Goal: Task Accomplishment & Management: Manage account settings

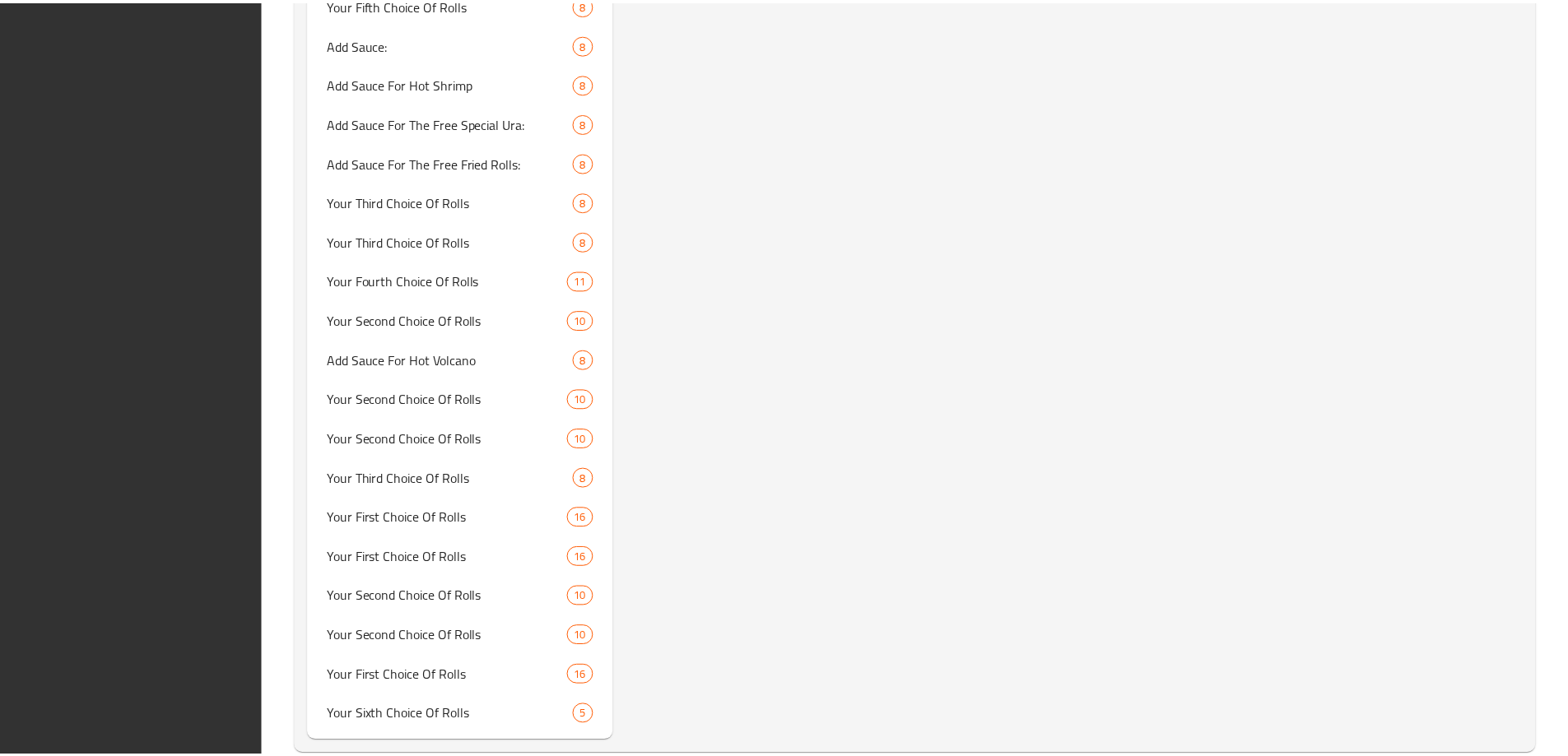
scroll to position [4760, 0]
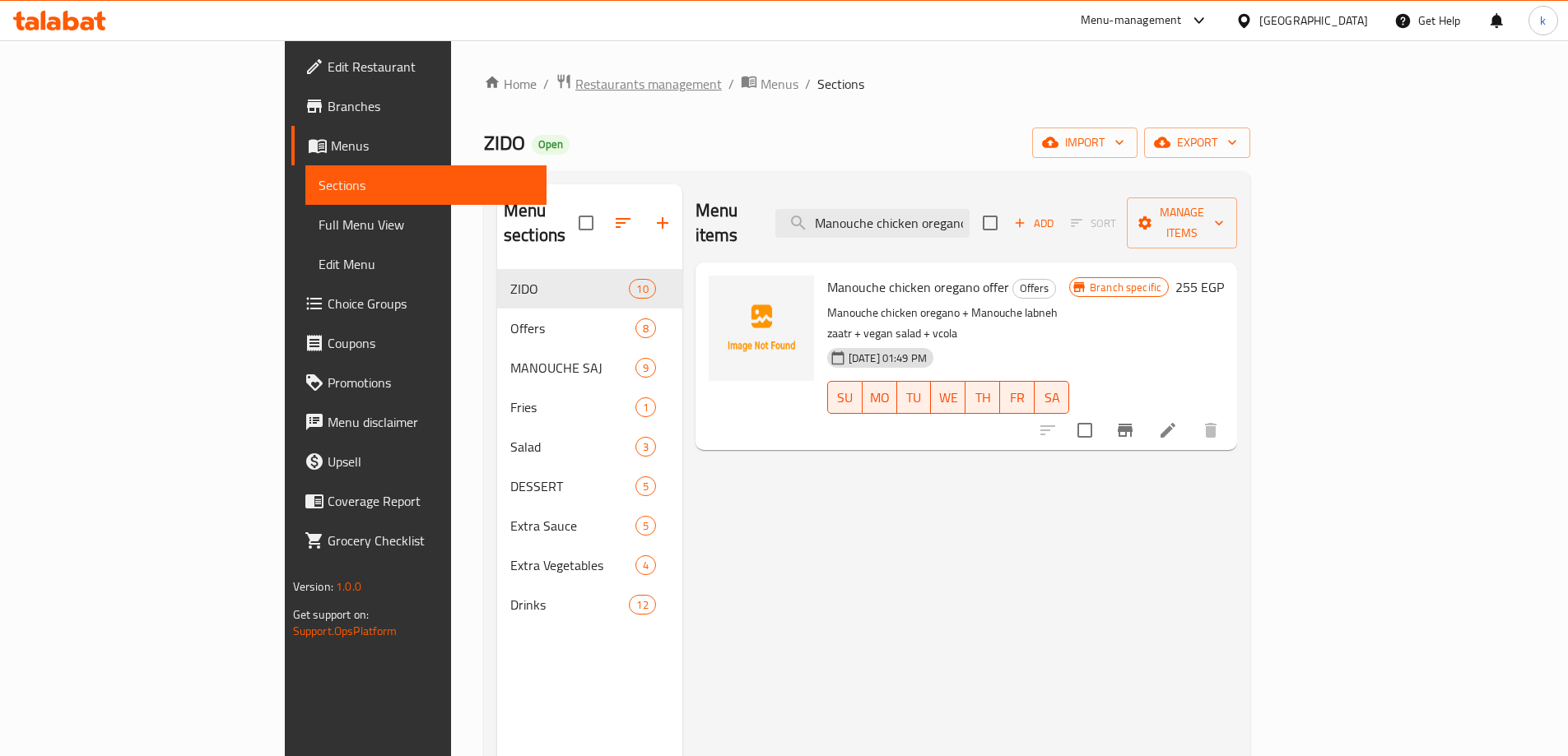
click at [575, 84] on span "Restaurants management" at bounding box center [648, 84] width 146 height 20
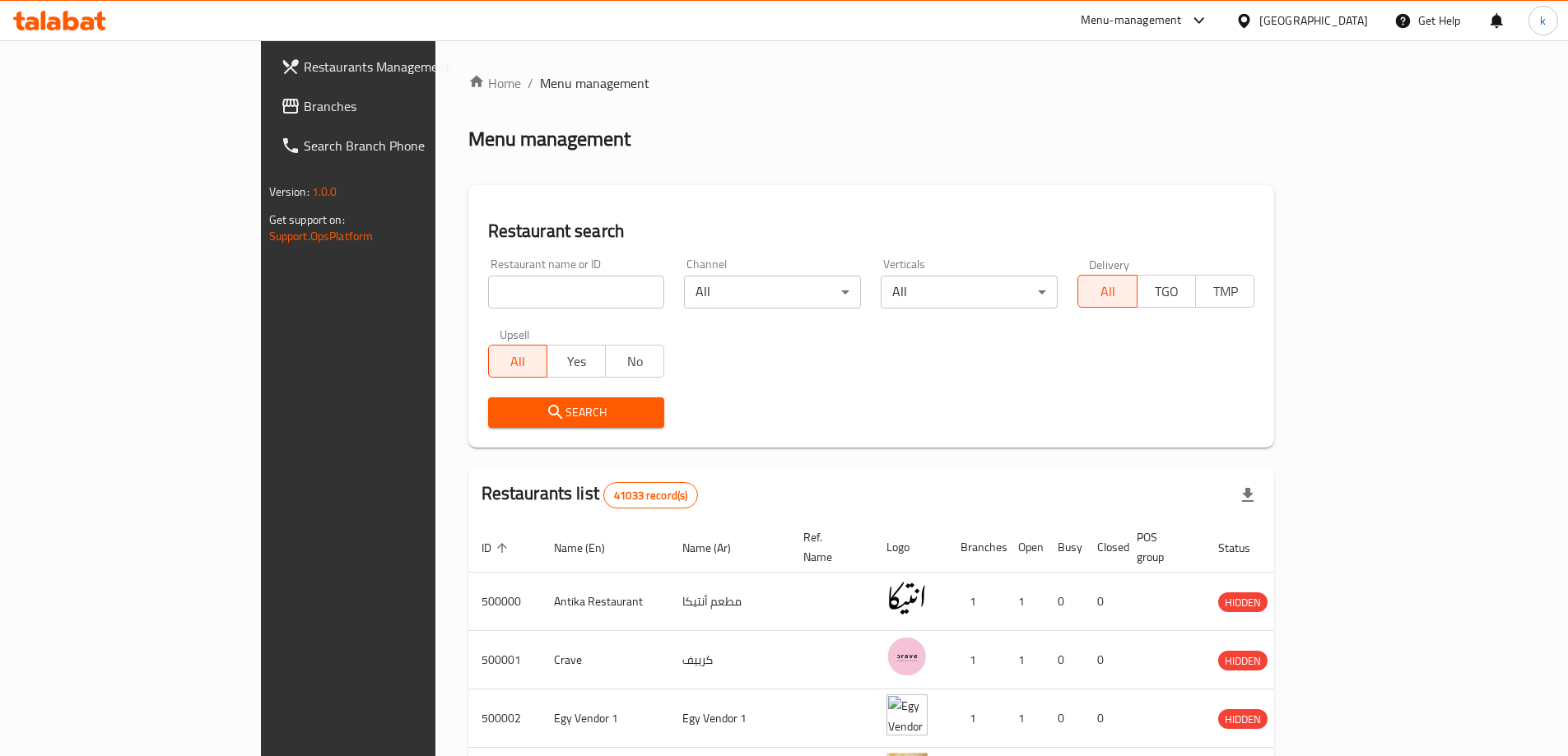
click at [303, 136] on span "Search Branch Phone" at bounding box center [406, 146] width 206 height 20
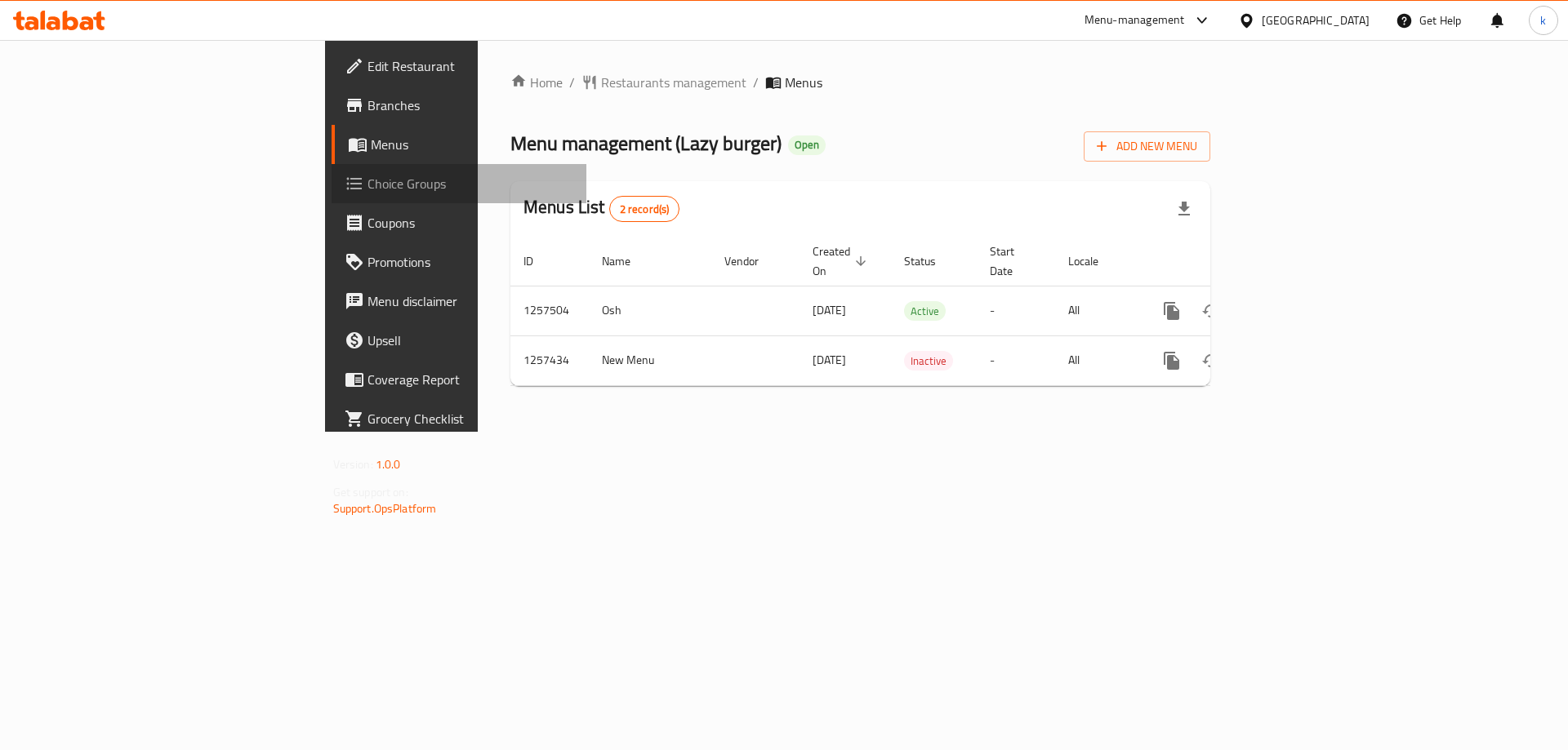
click at [367, 189] on span "Choice Groups" at bounding box center [470, 184] width 206 height 20
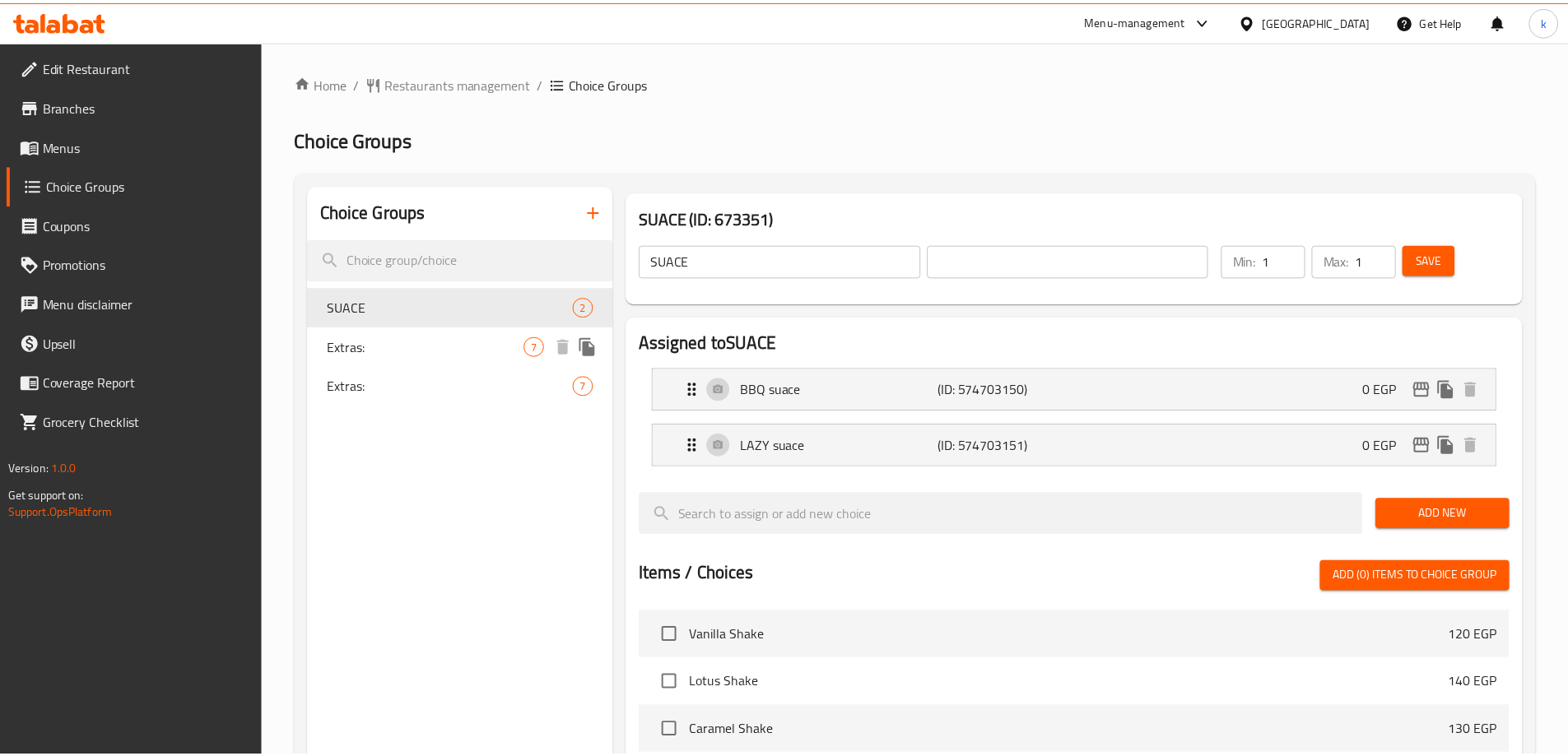
scroll to position [483, 0]
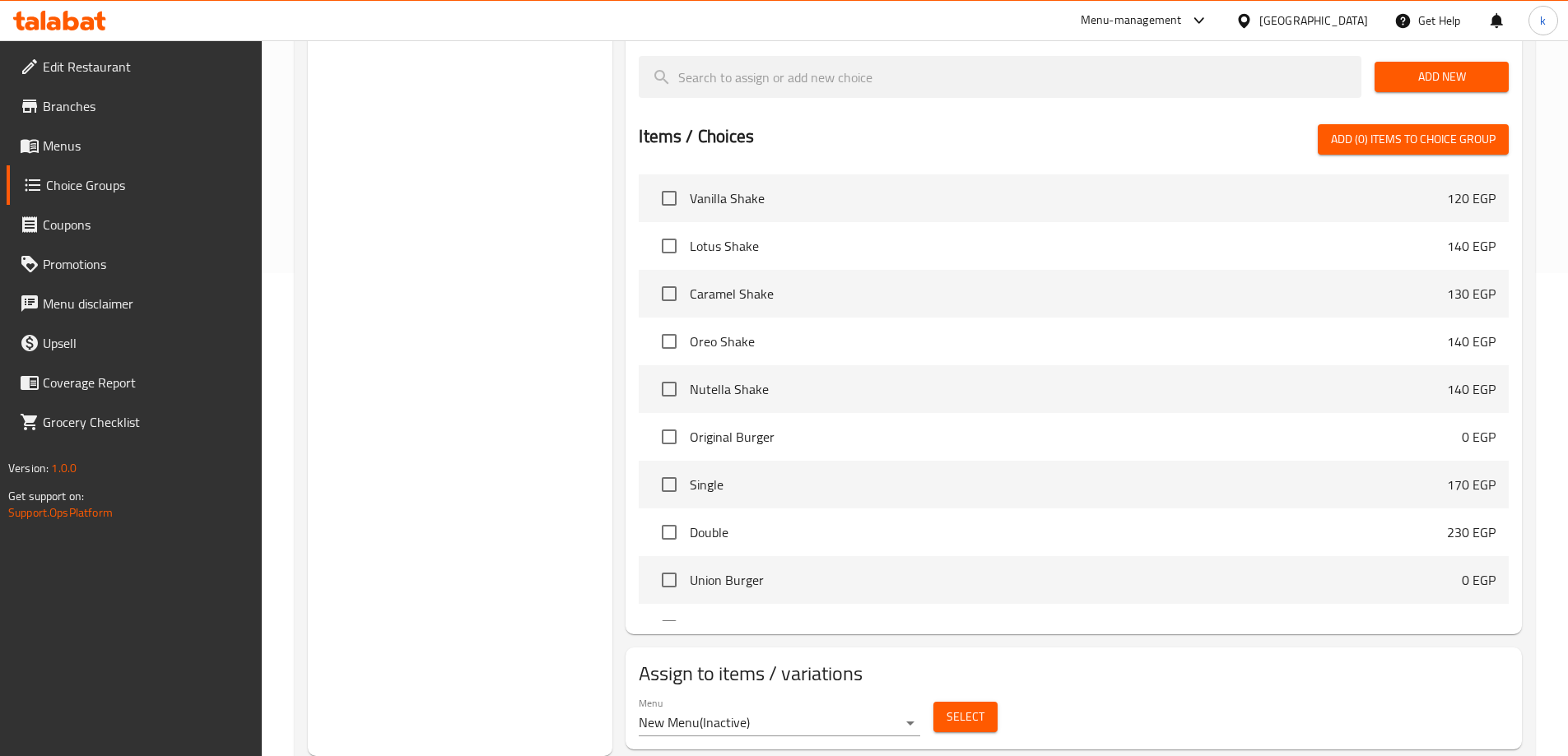
click at [1272, 690] on div "Menu New Menu ( Inactive ) Select" at bounding box center [1075, 716] width 883 height 53
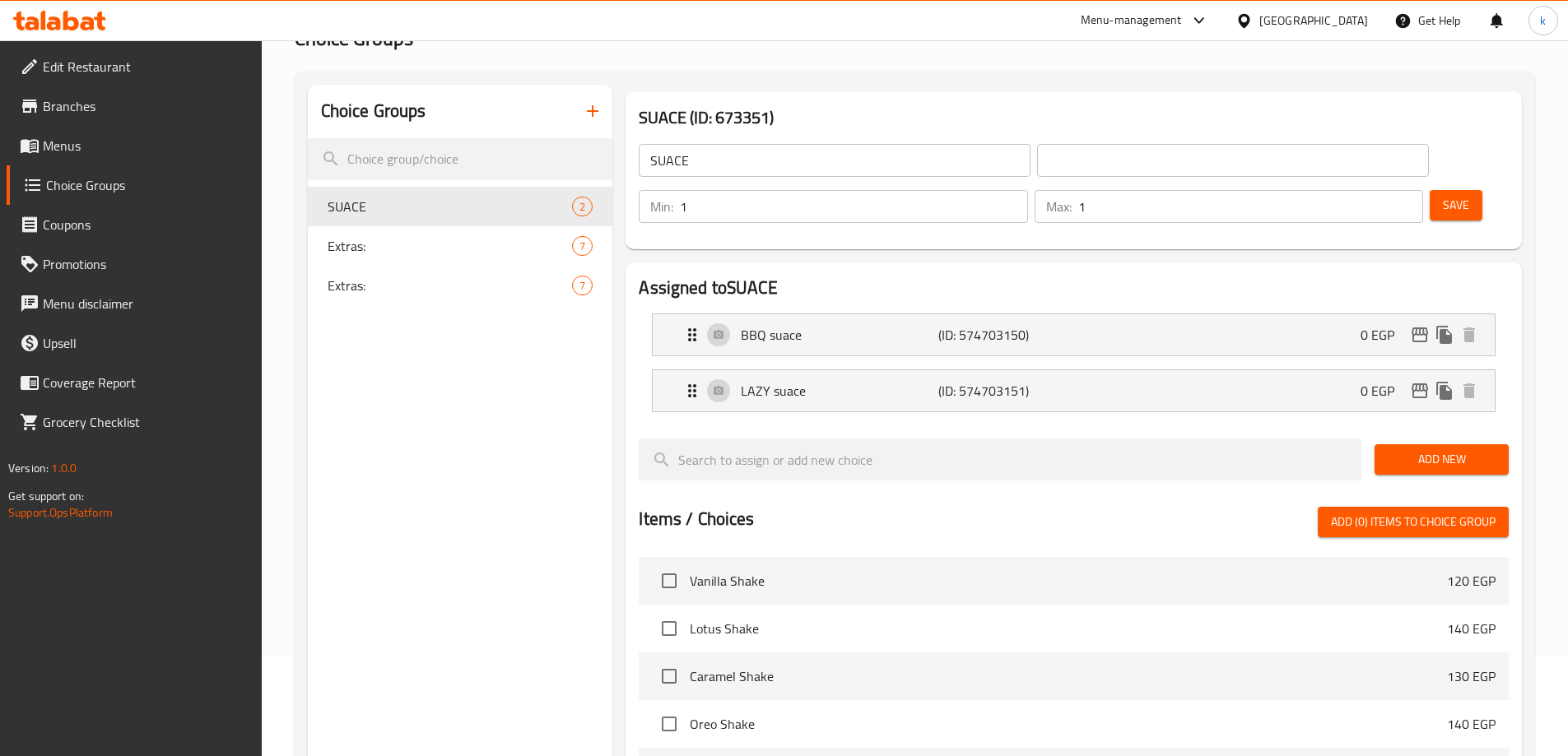
scroll to position [0, 0]
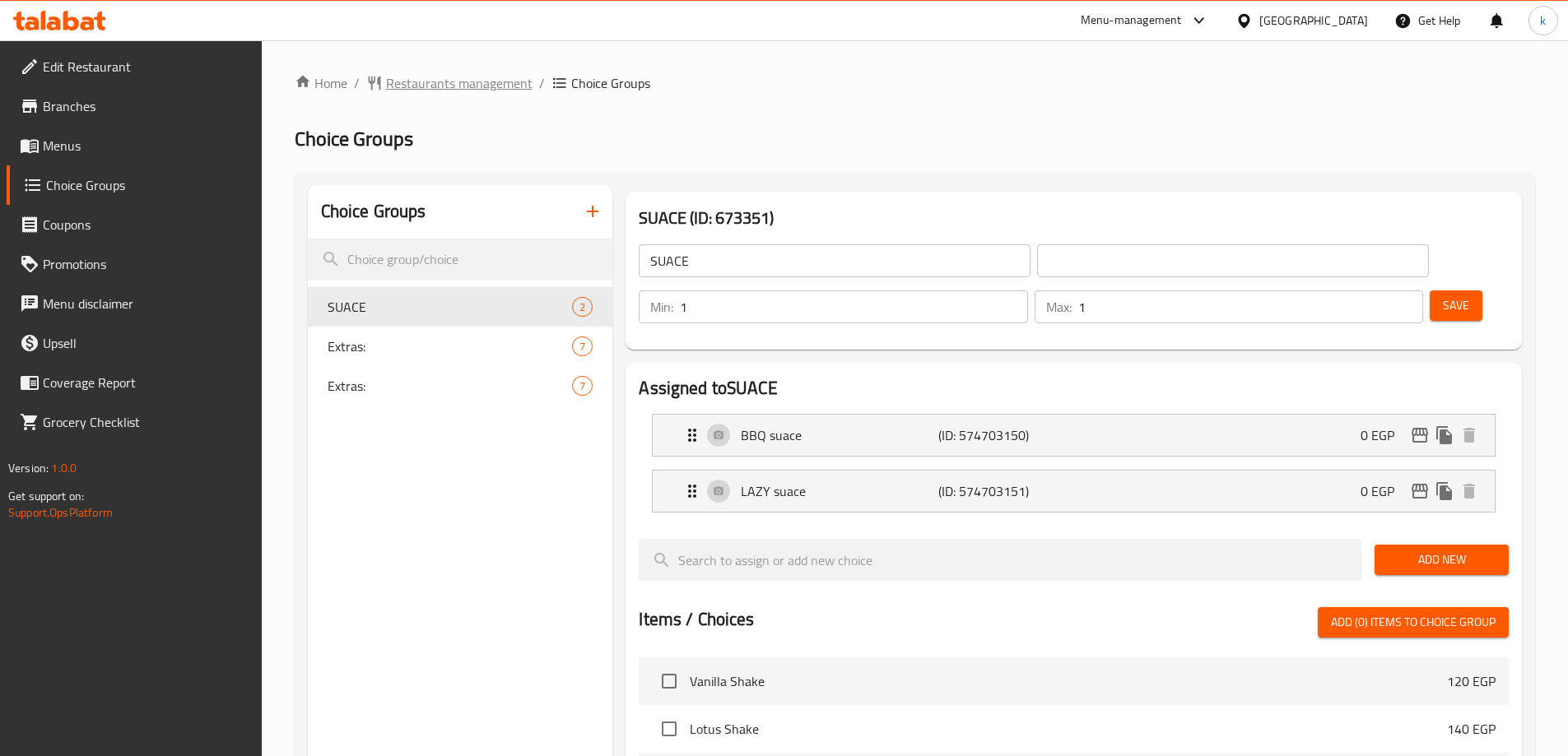
click at [461, 76] on span "Restaurants management" at bounding box center [459, 84] width 146 height 20
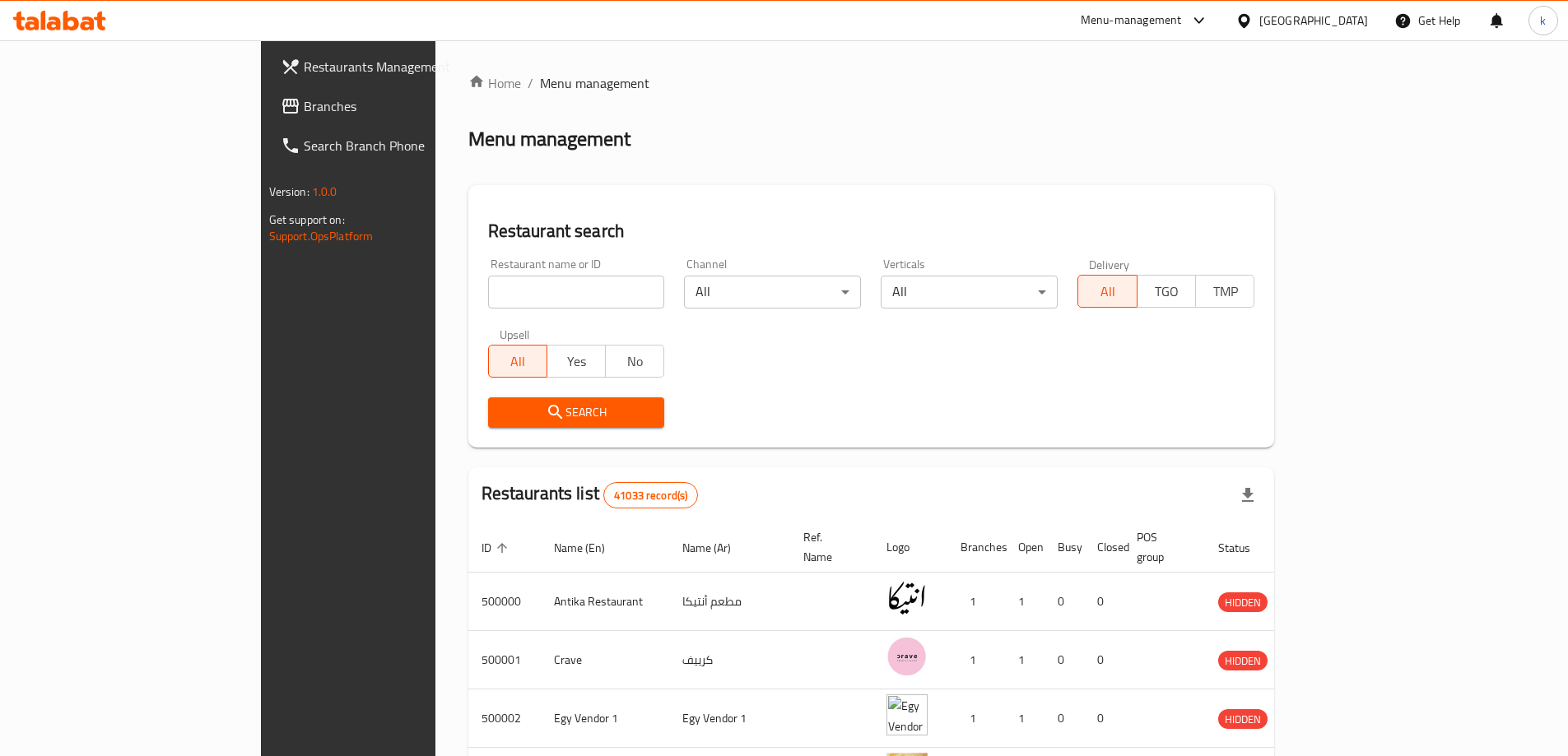
click at [303, 99] on span "Branches" at bounding box center [406, 106] width 206 height 20
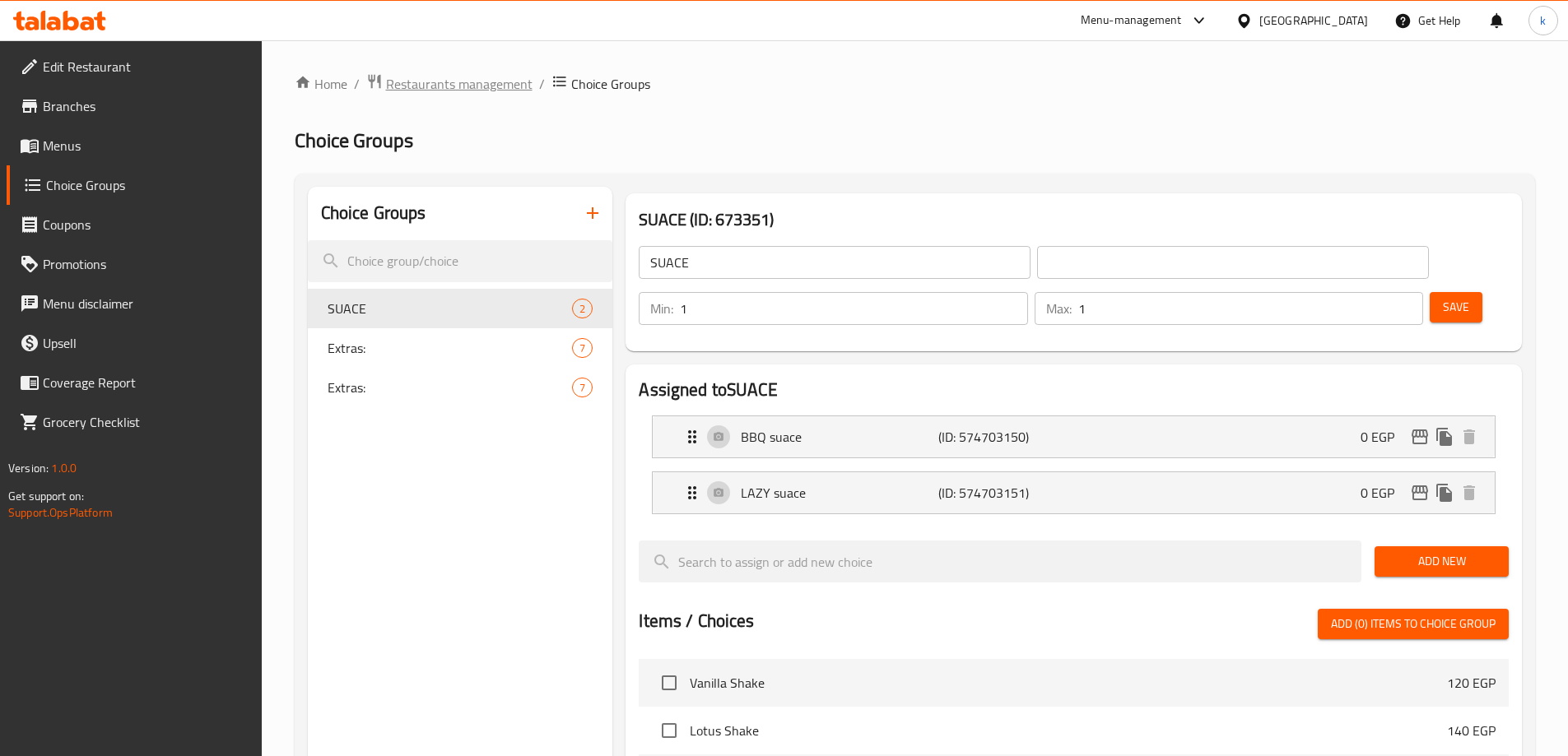
click at [471, 84] on span "Restaurants management" at bounding box center [459, 84] width 146 height 20
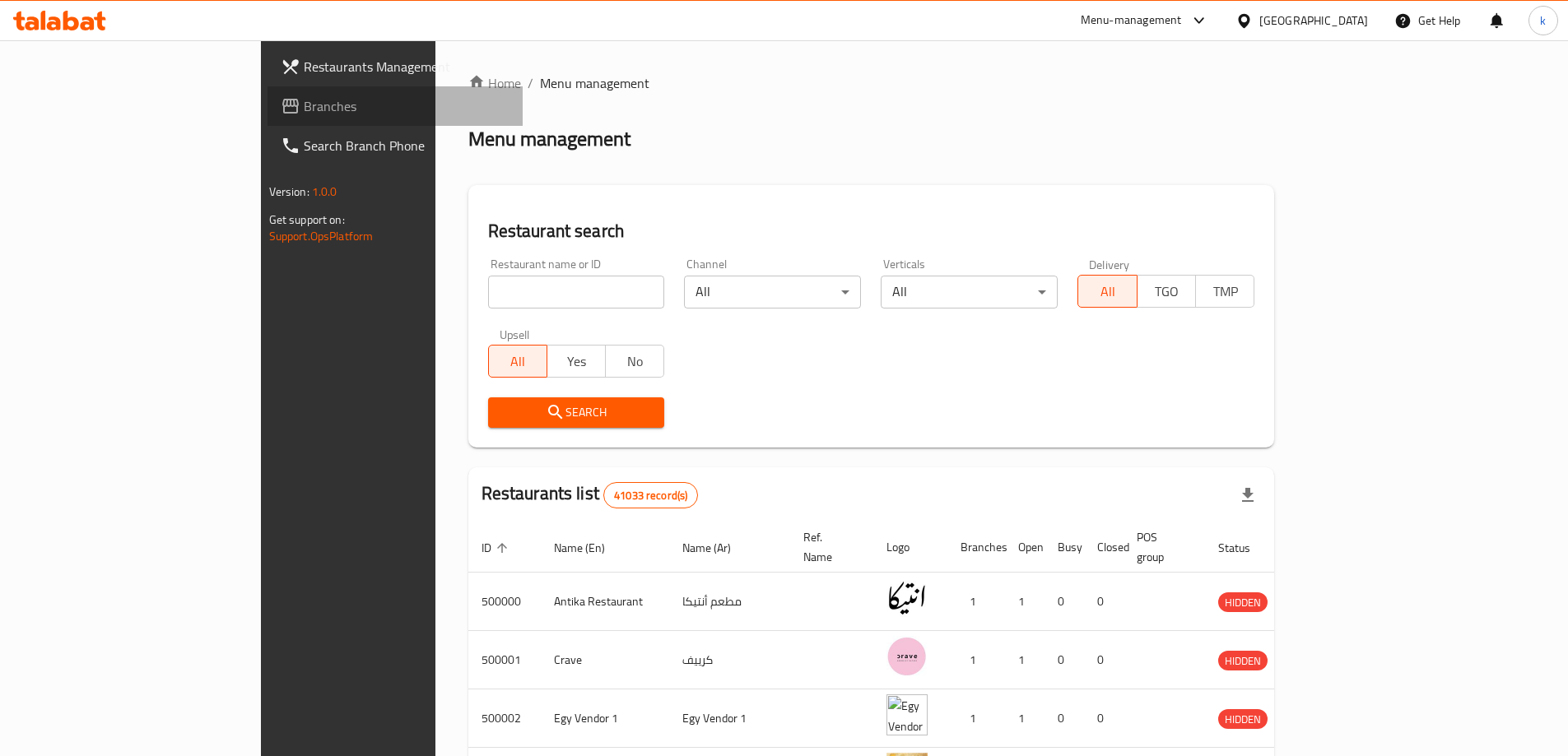
click at [303, 96] on span "Branches" at bounding box center [406, 106] width 206 height 20
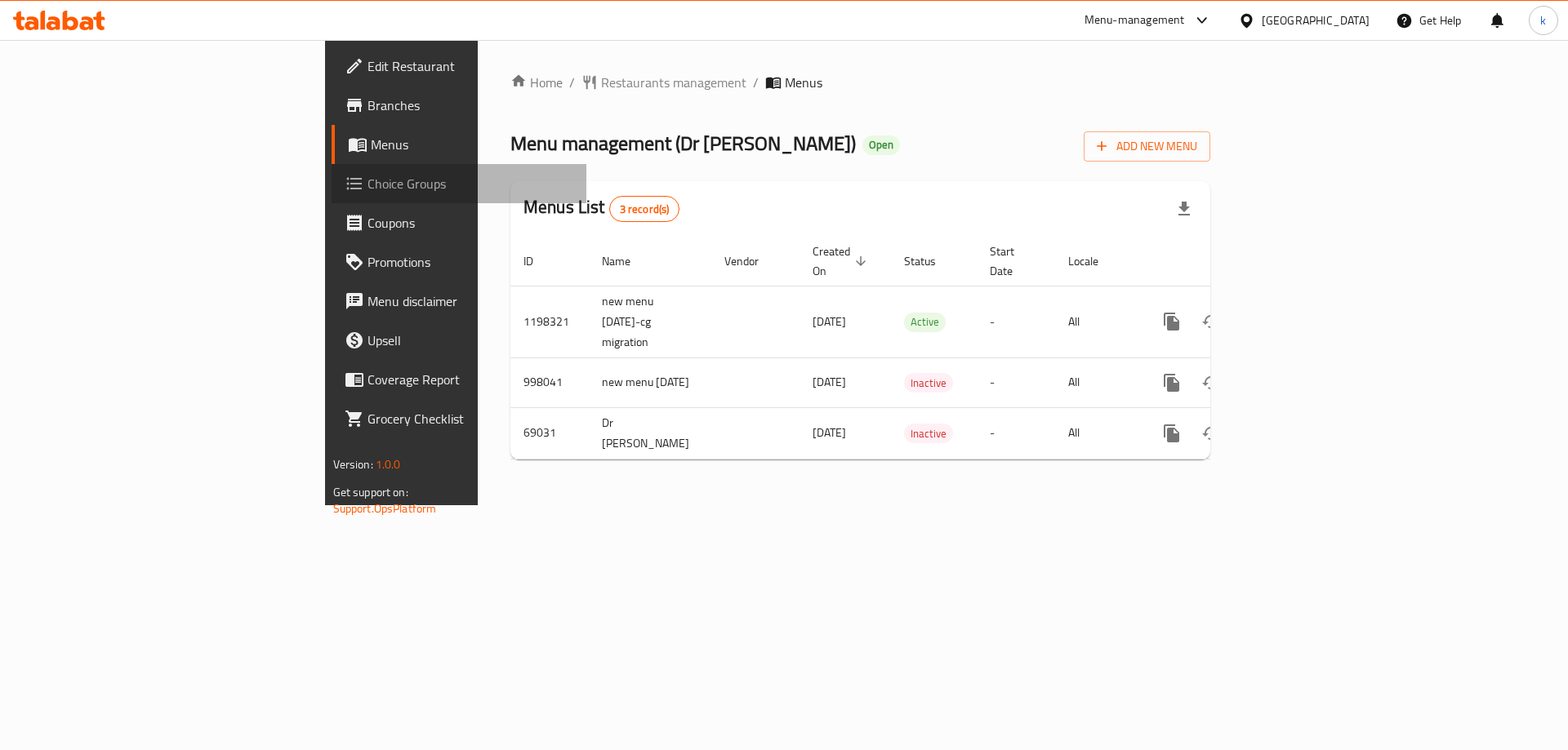
click at [367, 176] on span "Choice Groups" at bounding box center [470, 184] width 206 height 20
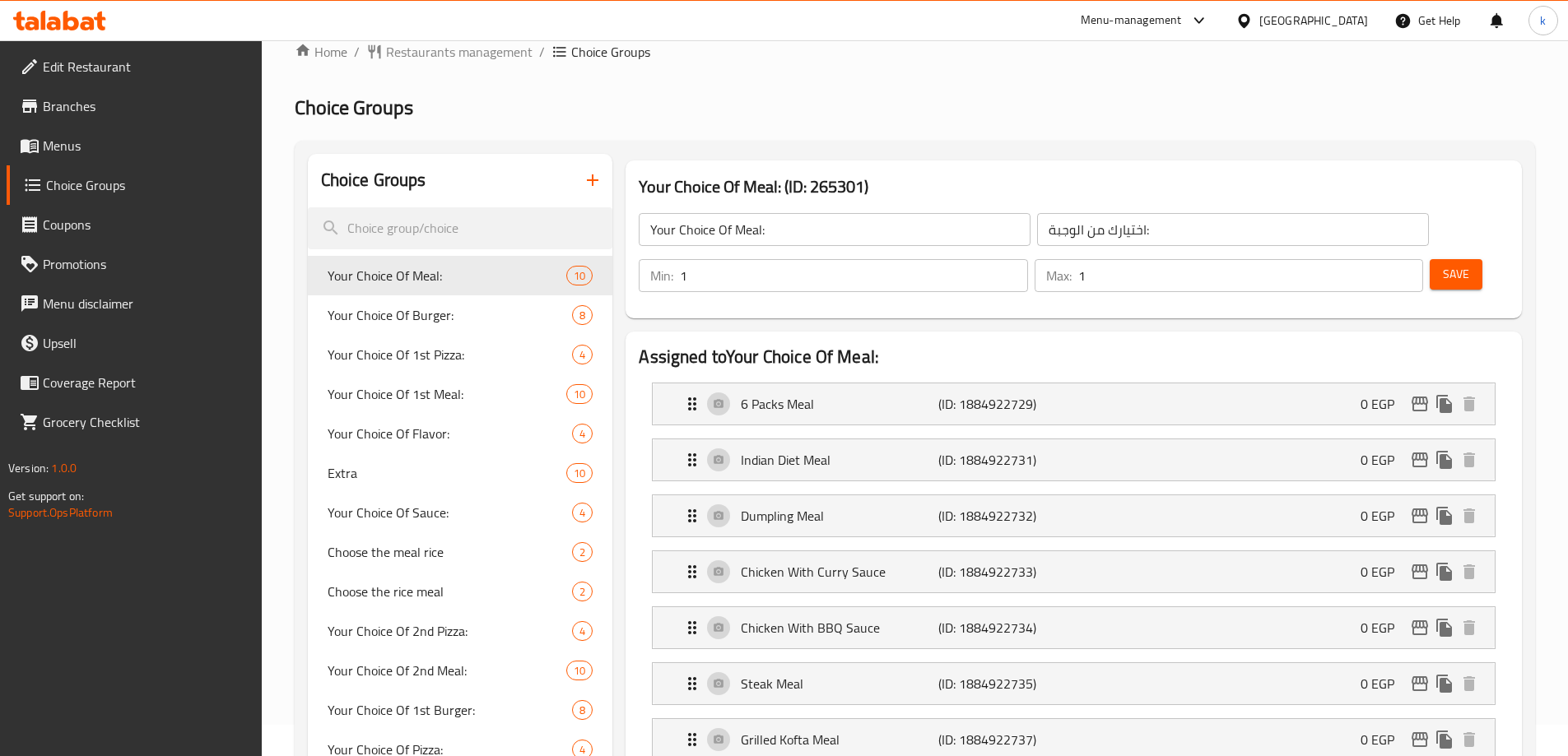
scroll to position [83, 0]
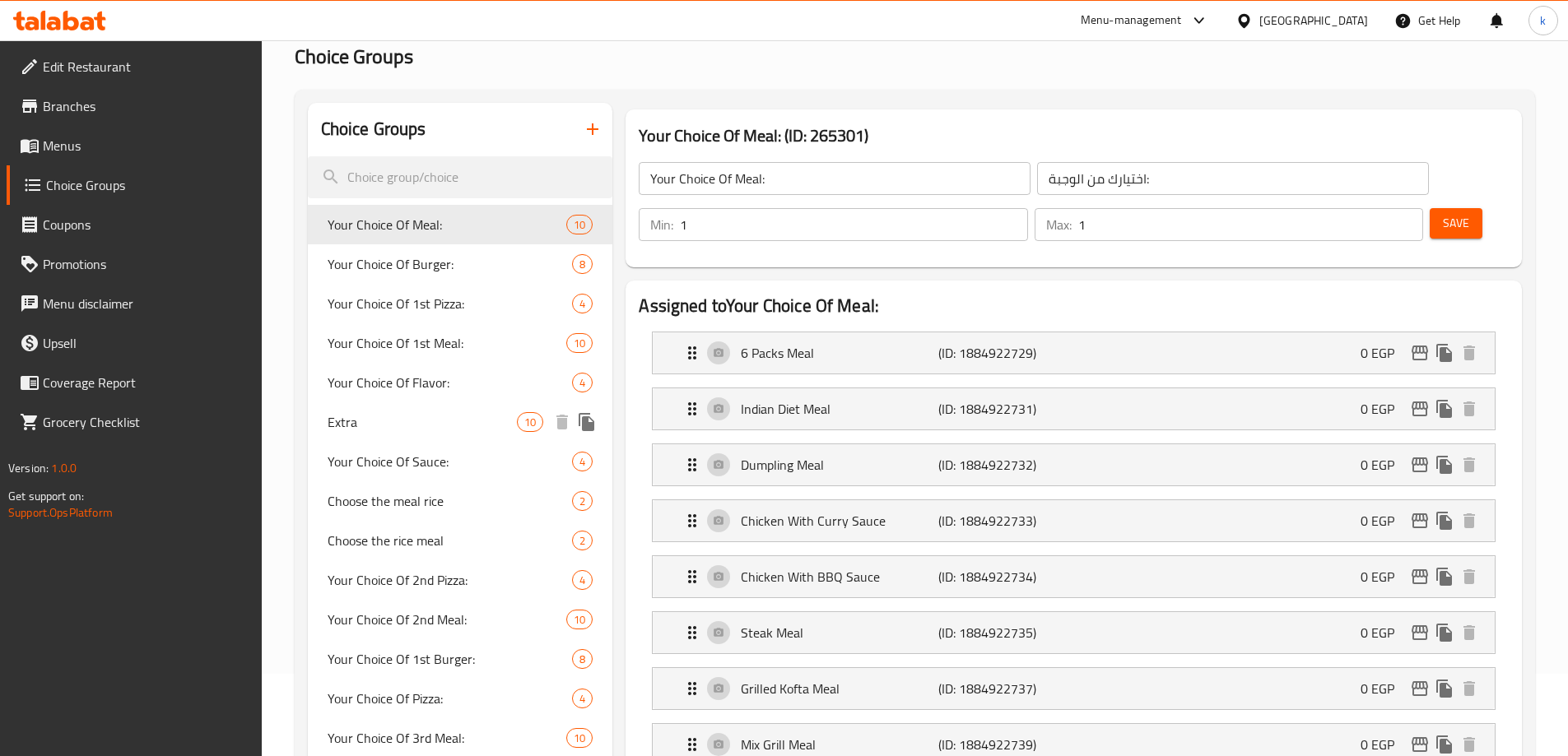
click at [396, 428] on span "Extra" at bounding box center [422, 423] width 190 height 20
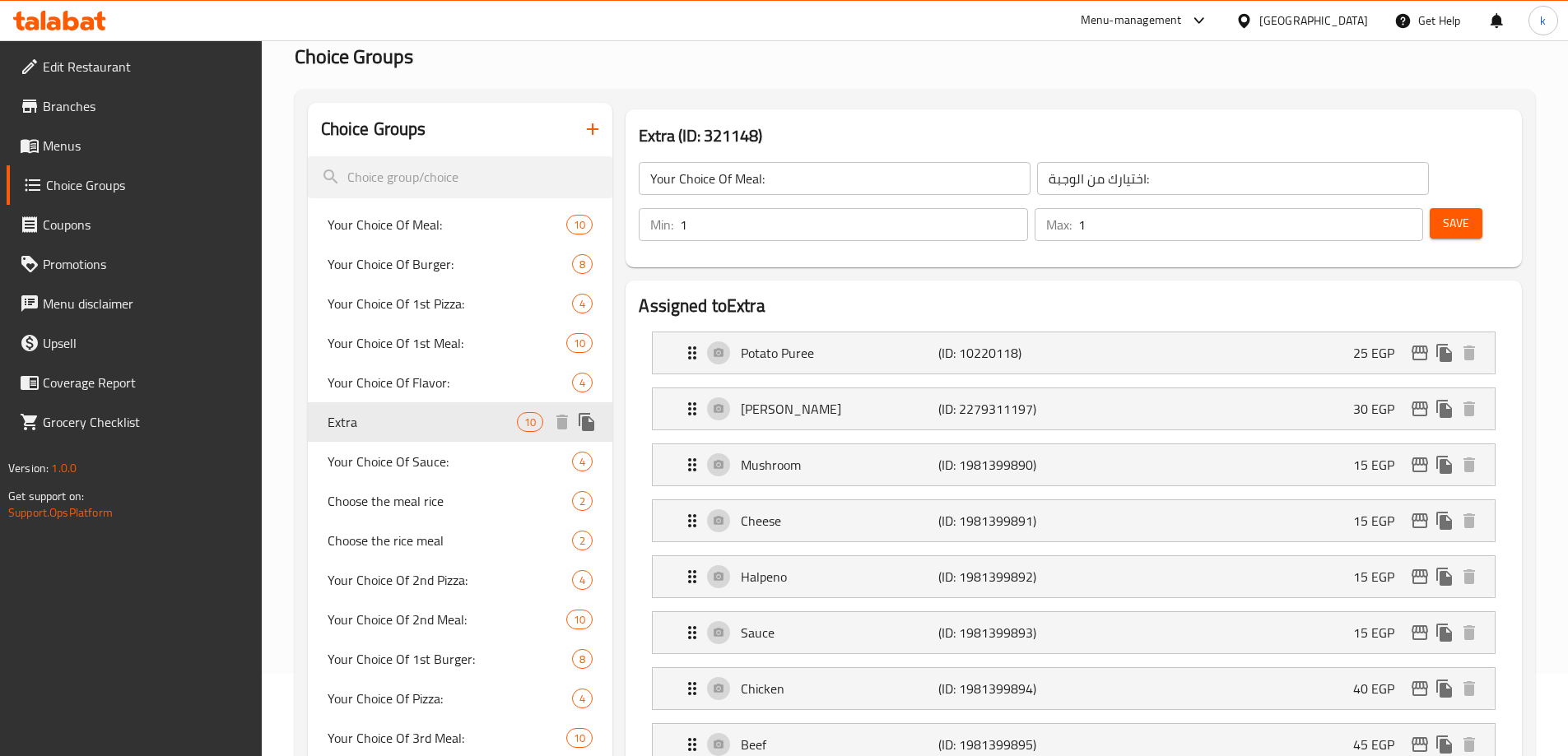
type input "Extra"
type input "اضافات"
type input "0"
type input "8"
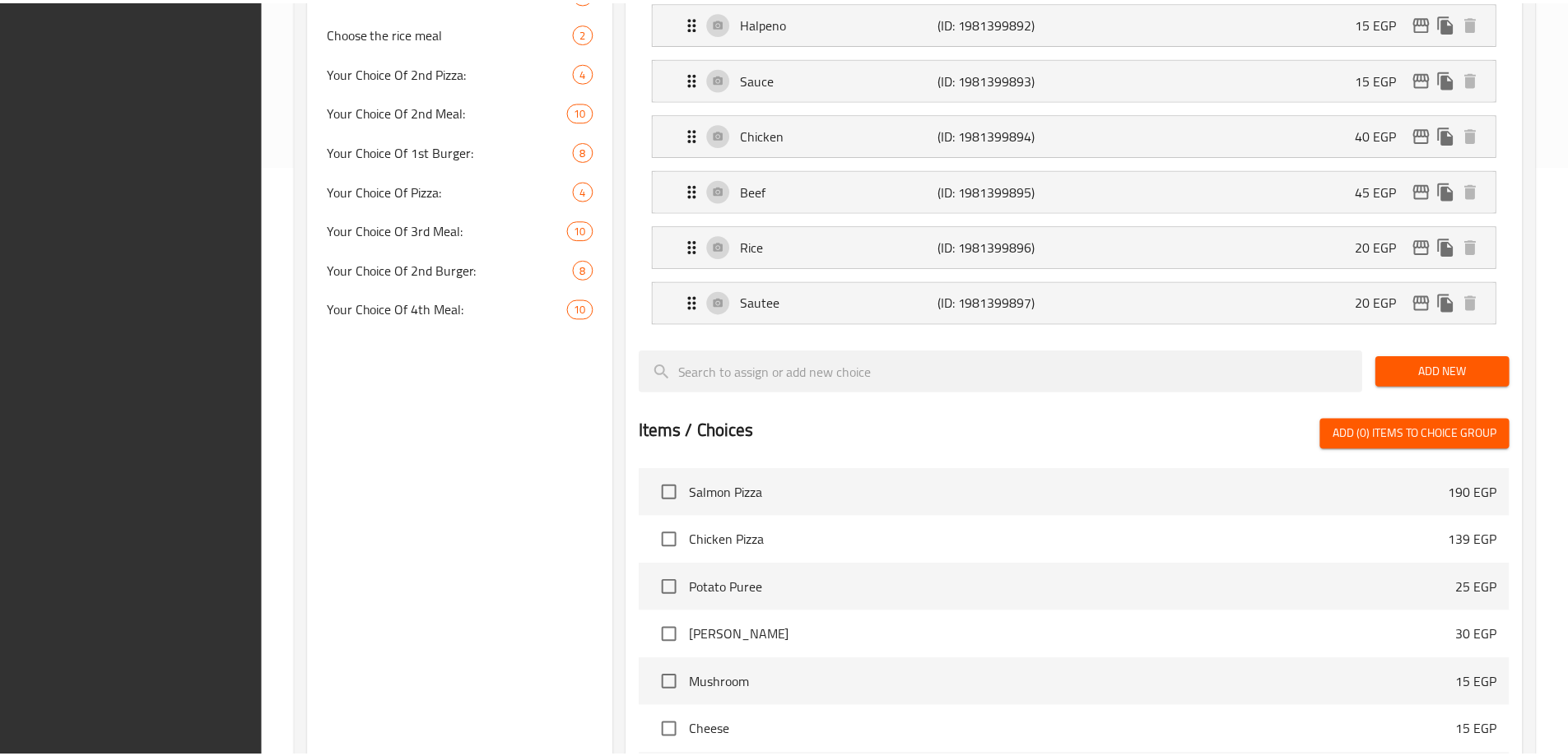
scroll to position [931, 0]
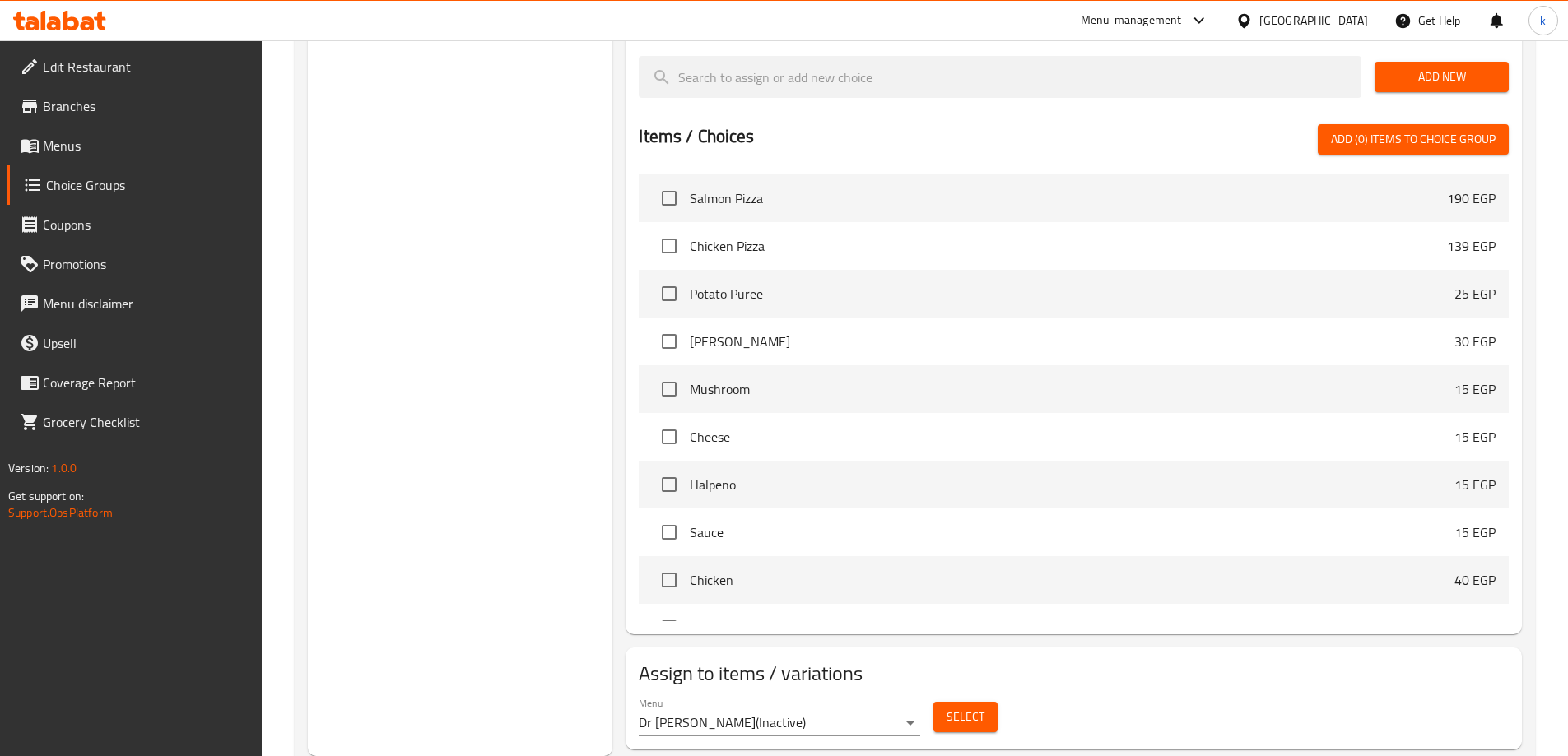
click at [1174, 690] on div "Menu Dr Diet ( Inactive ) Select" at bounding box center [1075, 716] width 883 height 53
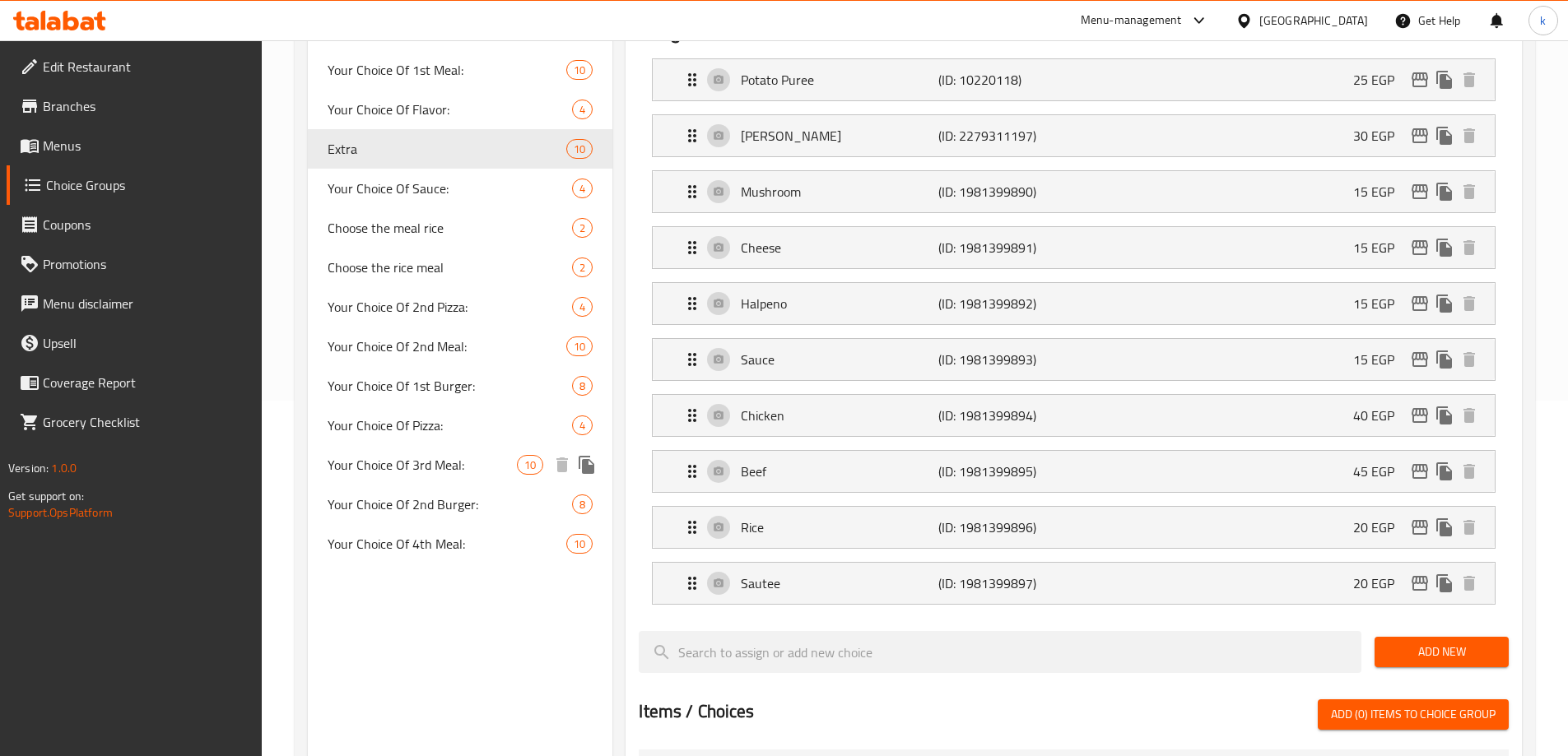
scroll to position [355, 0]
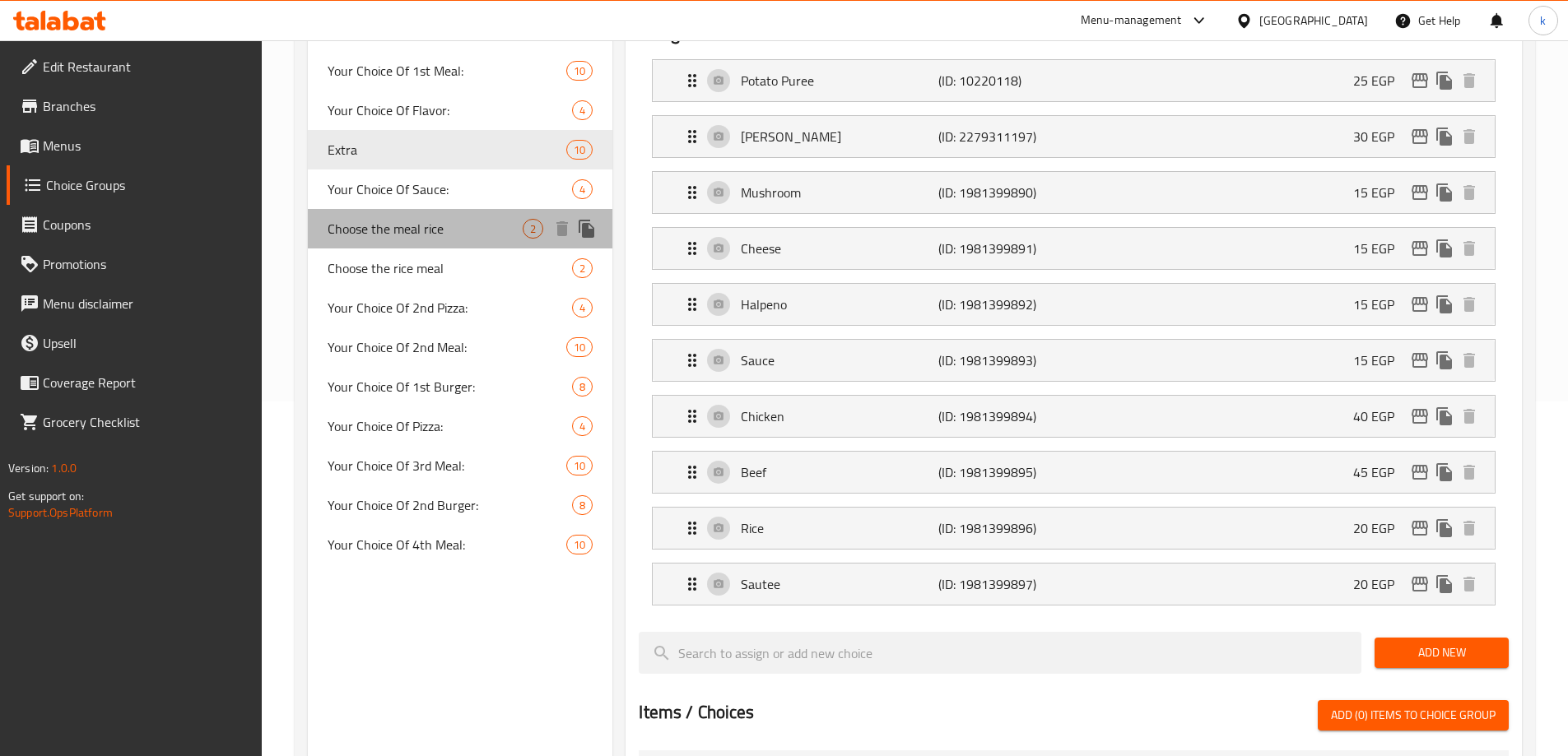
click at [417, 230] on span "Choose the meal rice" at bounding box center [425, 229] width 196 height 20
type input "Choose the meal rice"
type input "اختار ارز الوجبه"
type input "1"
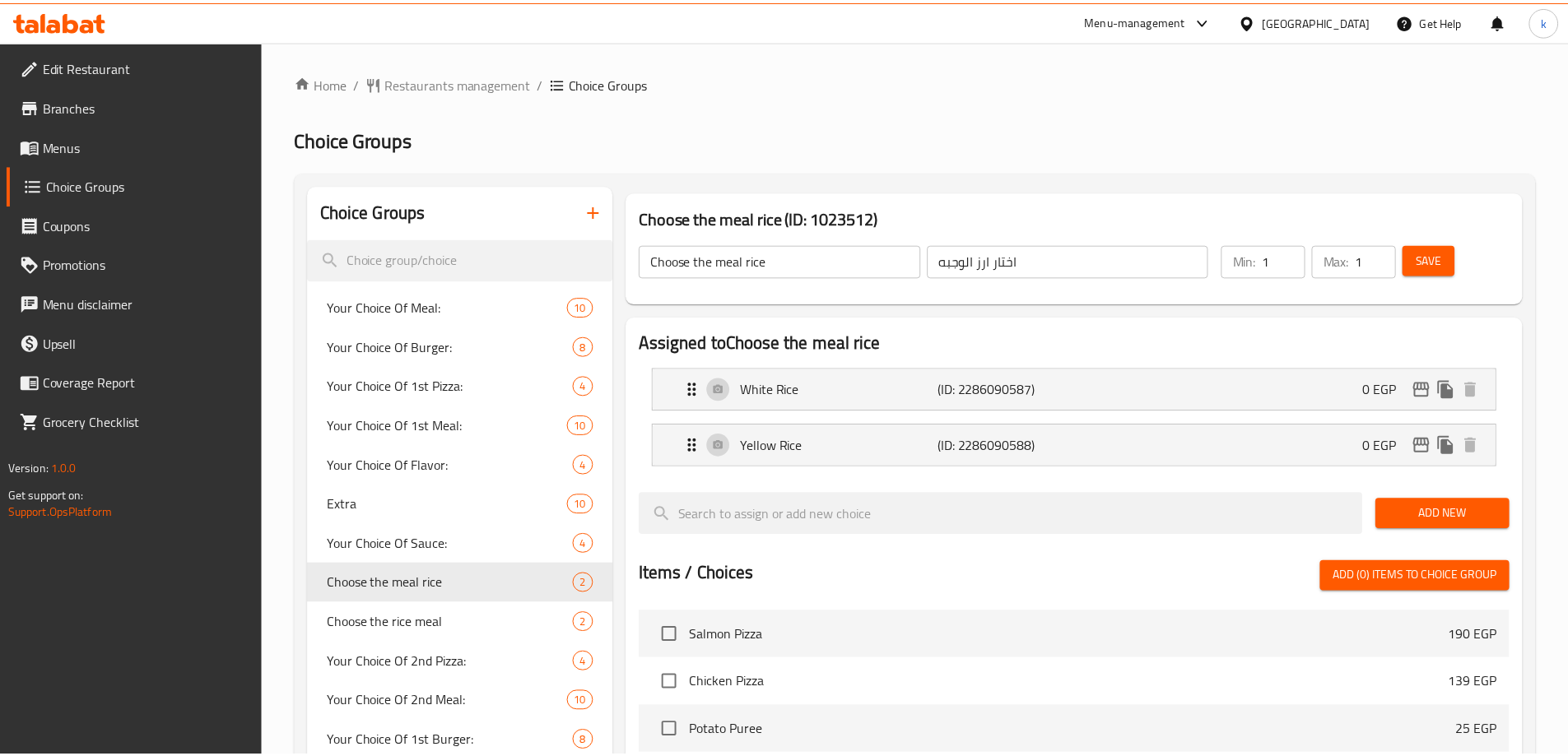
scroll to position [483, 0]
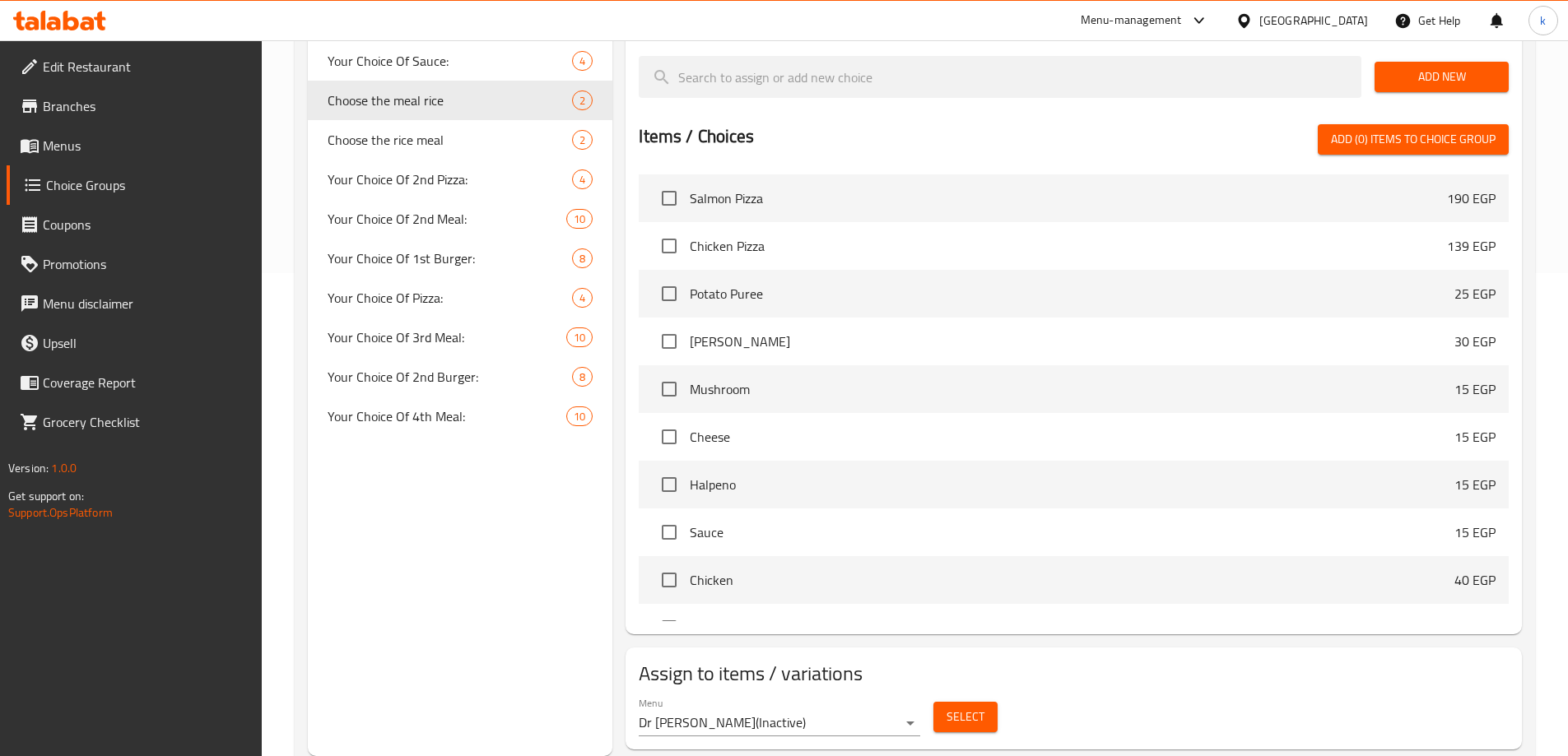
drag, startPoint x: 1210, startPoint y: 636, endPoint x: 1181, endPoint y: 636, distance: 29.0
click at [1210, 661] on h2 "Assign to items / variations" at bounding box center [1074, 673] width 871 height 26
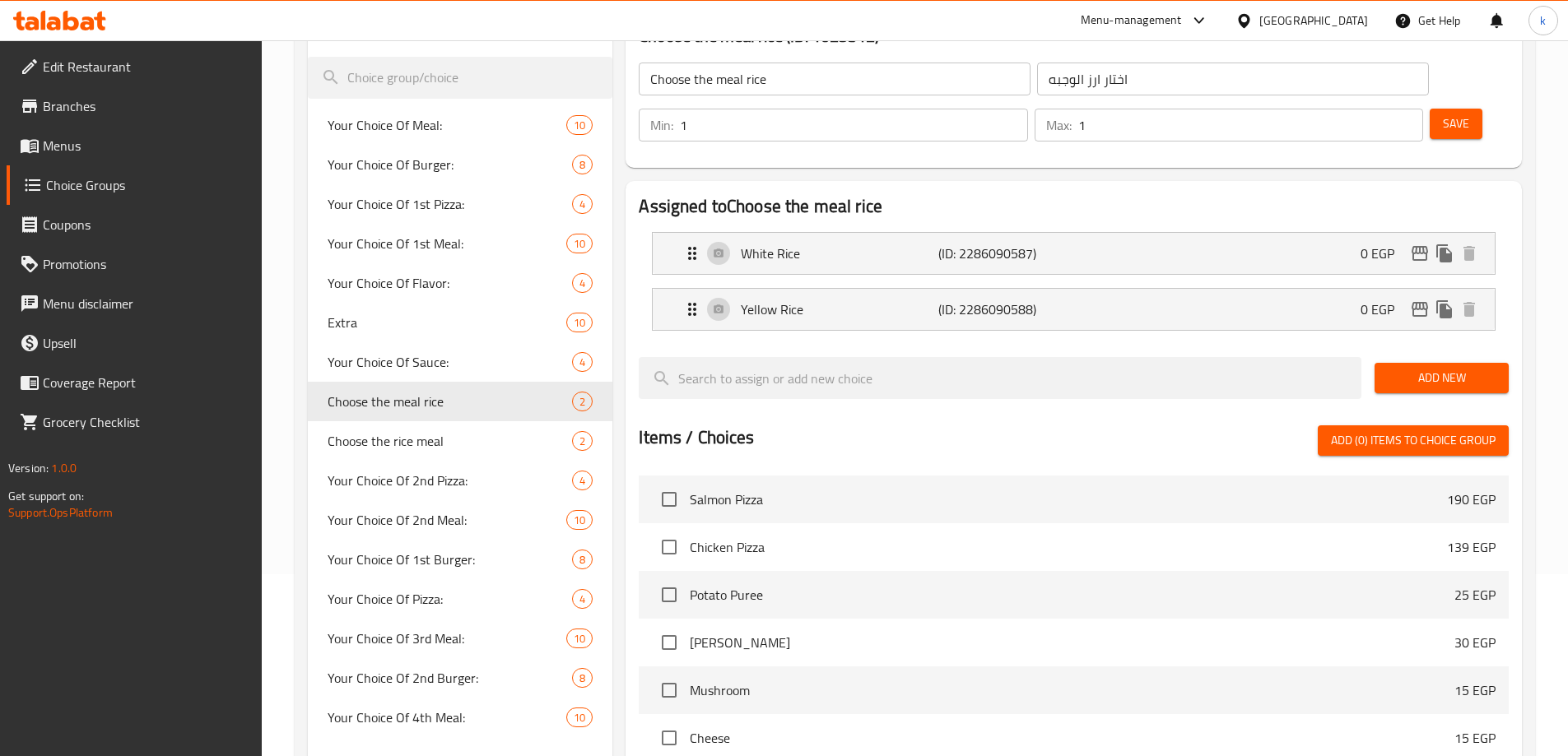
scroll to position [0, 0]
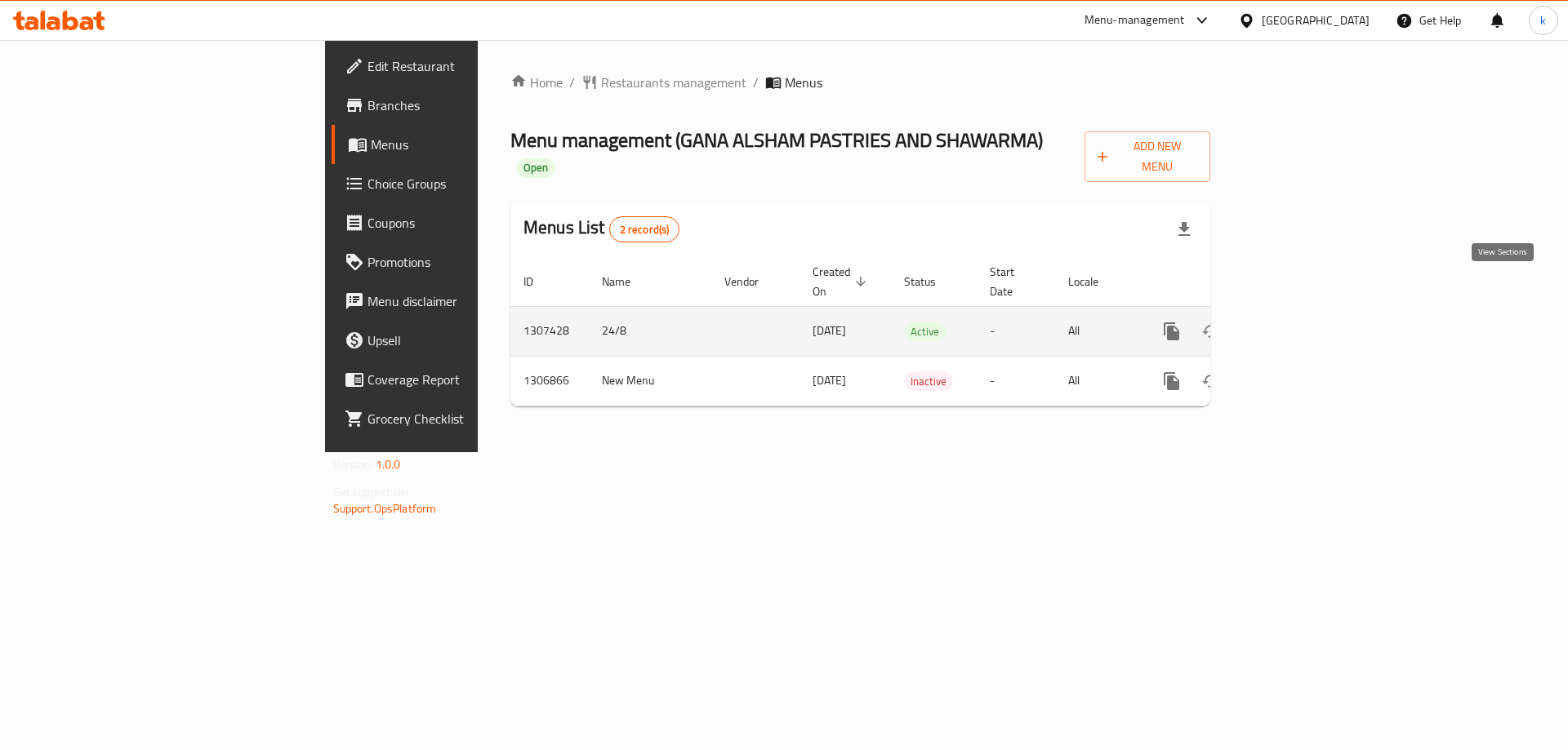
click at [1300, 322] on icon "enhanced table" at bounding box center [1290, 332] width 20 height 20
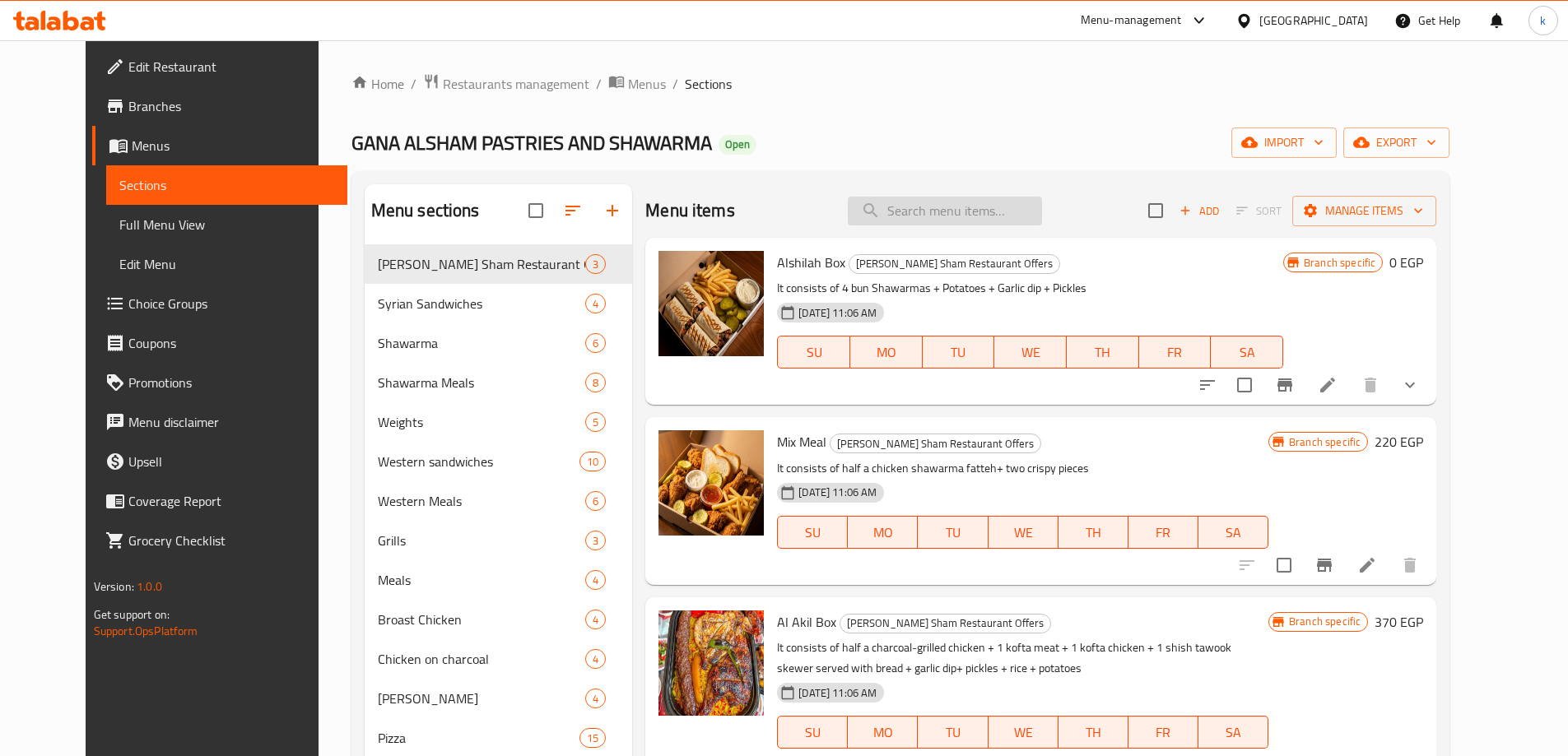
click at [994, 223] on input "search" at bounding box center [944, 211] width 194 height 29
paste input "Offer Two Meals Maria Chicken"
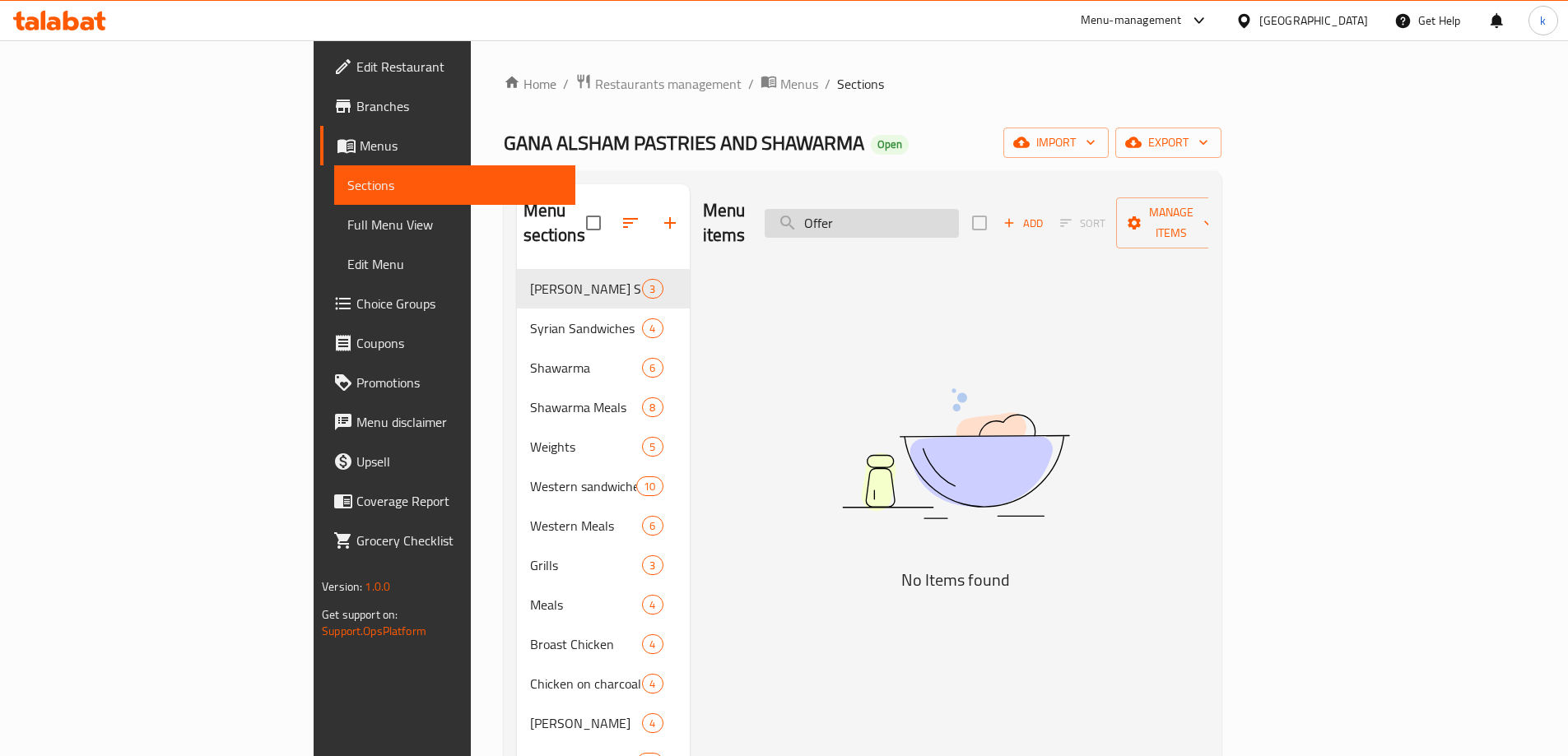
click at [959, 209] on input "Offer" at bounding box center [862, 223] width 194 height 29
paste input "Two Meals Of Crispy Chicken Pan"
type input "Offer Two Meals Of Crispy Chicken Pan"
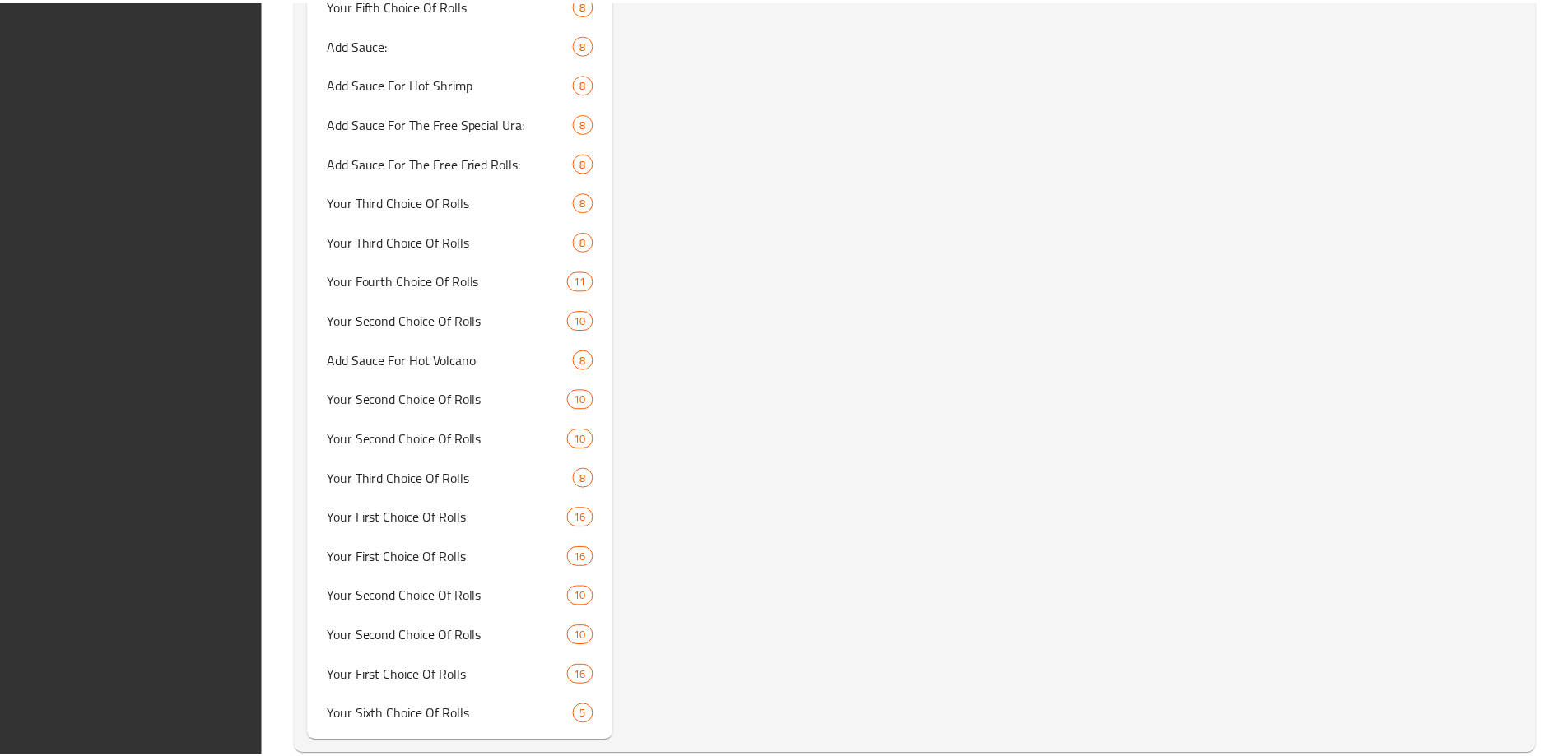
scroll to position [4760, 0]
